Goal: Obtain resource: Obtain resource

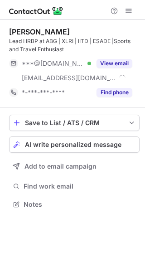
scroll to position [198, 145]
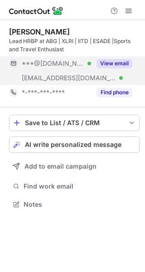
click at [115, 63] on button "View email" at bounding box center [115, 63] width 36 height 9
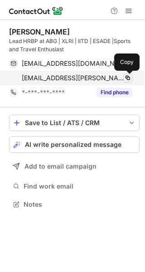
click at [129, 81] on span at bounding box center [127, 77] width 7 height 7
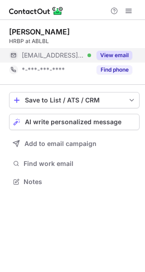
scroll to position [4, 5]
click at [117, 56] on button "View email" at bounding box center [115, 55] width 36 height 9
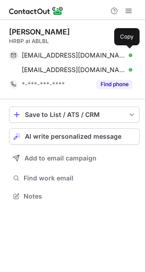
scroll to position [190, 145]
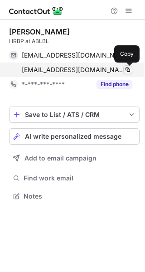
click at [127, 68] on span at bounding box center [127, 69] width 7 height 7
